Goal: Information Seeking & Learning: Learn about a topic

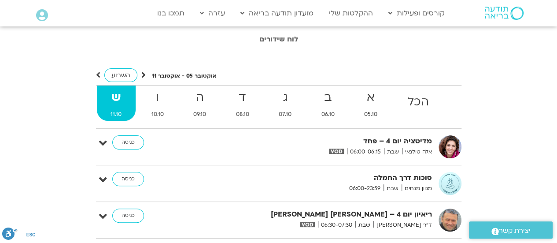
scroll to position [29, 0]
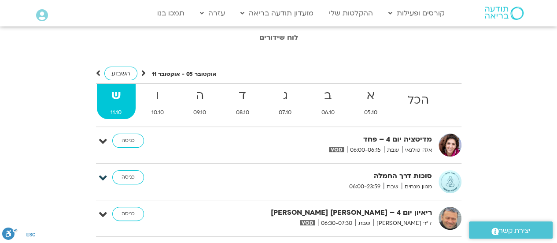
click at [102, 177] on icon at bounding box center [103, 178] width 8 height 12
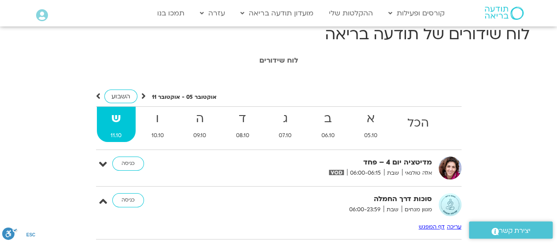
scroll to position [0, 0]
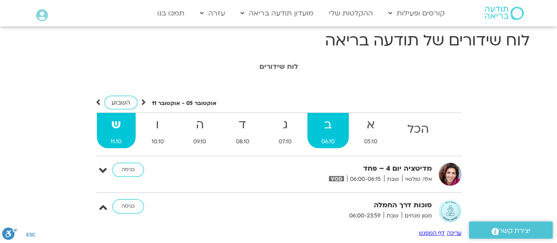
click at [324, 127] on strong "ב" at bounding box center [328, 125] width 41 height 20
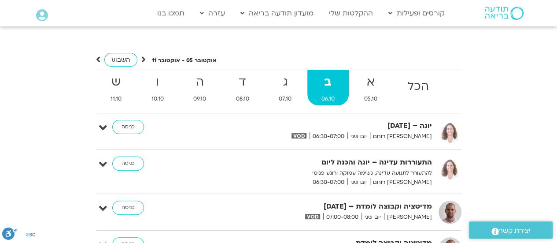
scroll to position [44, 0]
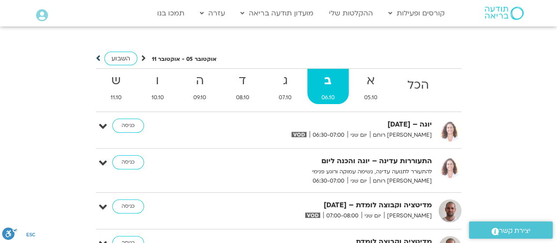
click at [97, 58] on icon at bounding box center [98, 58] width 4 height 9
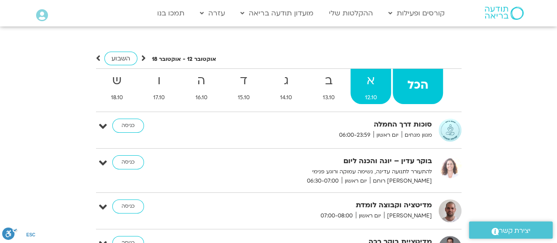
click at [377, 83] on strong "א" at bounding box center [371, 81] width 41 height 20
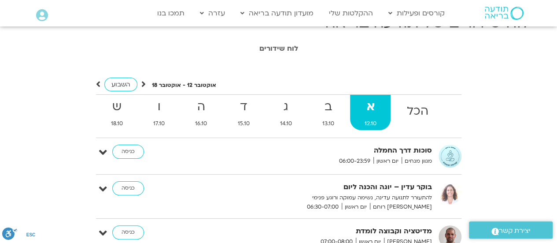
scroll to position [12, 0]
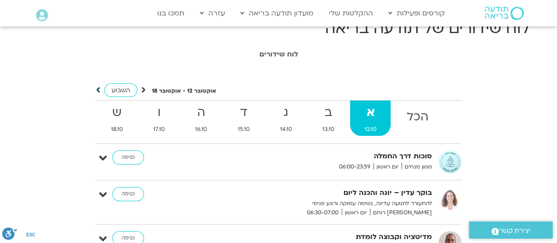
click at [97, 89] on icon at bounding box center [98, 89] width 4 height 9
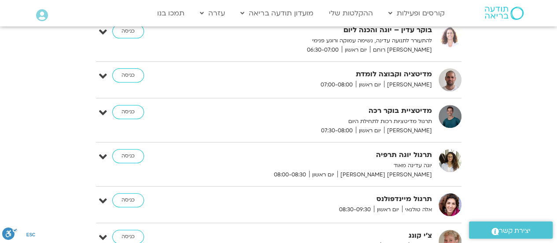
scroll to position [0, 0]
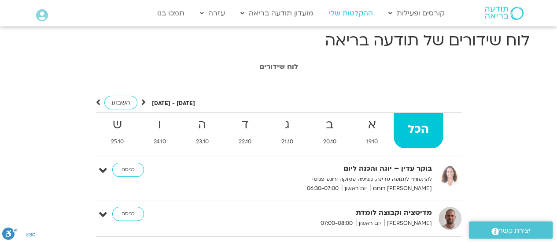
click at [348, 15] on link "ההקלטות שלי" at bounding box center [351, 13] width 53 height 17
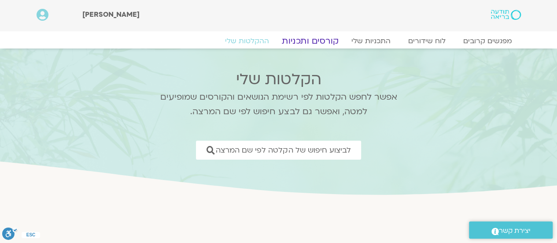
click at [315, 38] on link "קורסים ותכניות" at bounding box center [310, 41] width 78 height 11
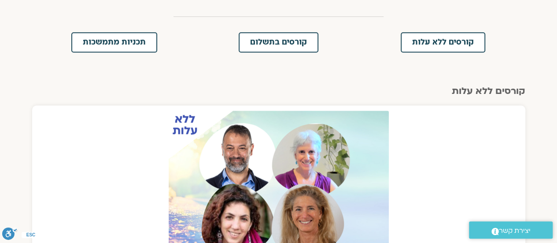
scroll to position [269, 0]
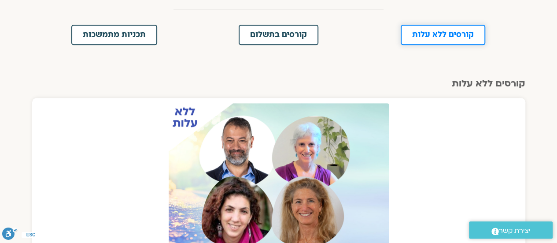
click at [446, 34] on span "קורסים ללא עלות" at bounding box center [443, 35] width 62 height 8
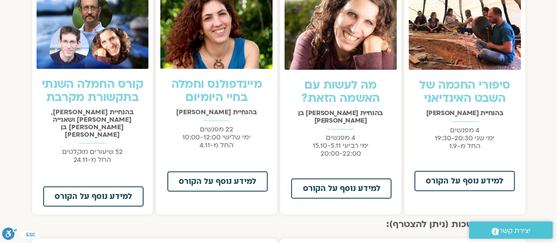
scroll to position [665, 0]
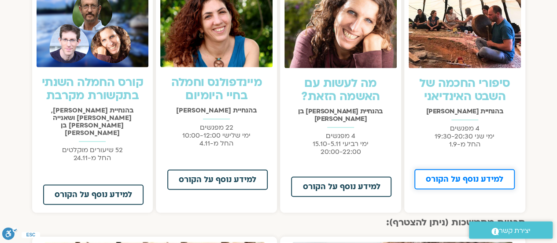
click at [475, 180] on span "למידע נוסף על הקורס" at bounding box center [465, 179] width 78 height 8
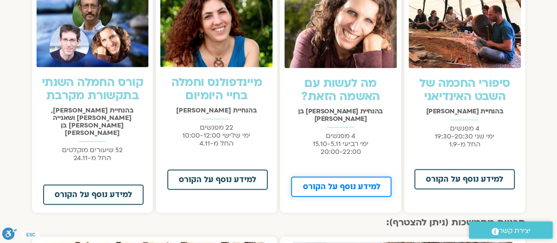
click at [341, 182] on span "למידע נוסף על הקורס" at bounding box center [342, 186] width 78 height 8
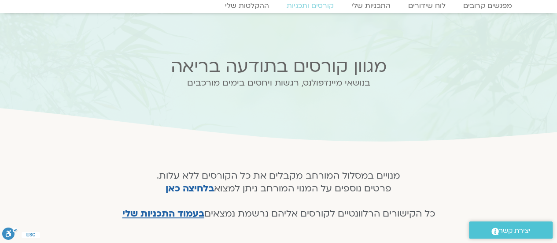
scroll to position [0, 0]
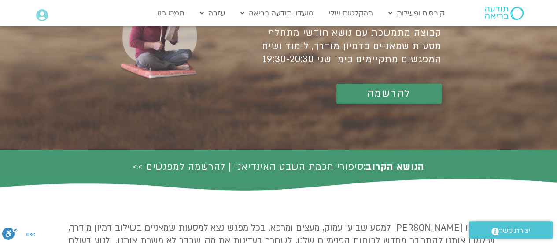
scroll to position [55, 0]
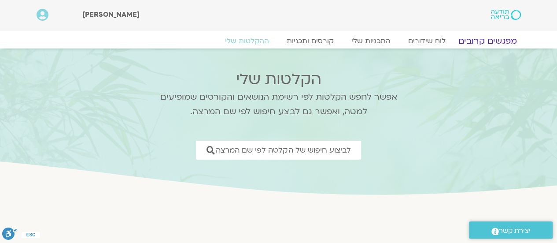
click at [484, 40] on link "מפגשים קרובים" at bounding box center [488, 41] width 80 height 11
